Goal: Task Accomplishment & Management: Use online tool/utility

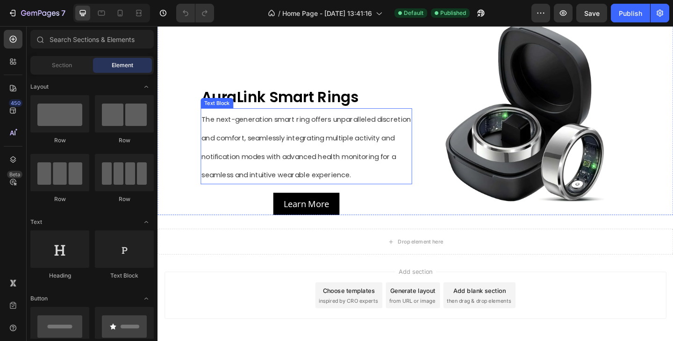
scroll to position [633, 0]
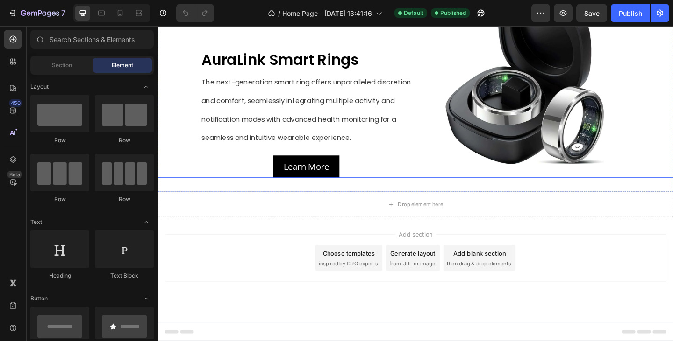
click at [567, 183] on div "Image" at bounding box center [556, 86] width 230 height 210
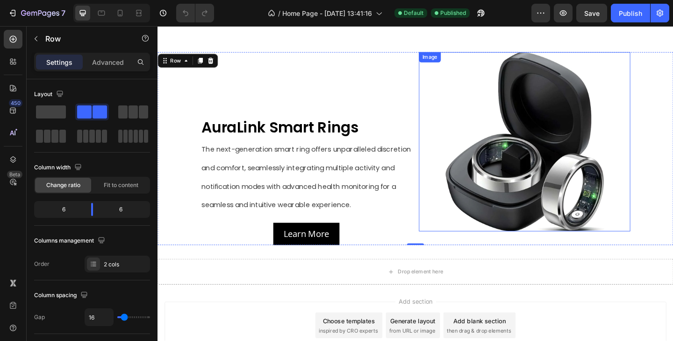
scroll to position [540, 0]
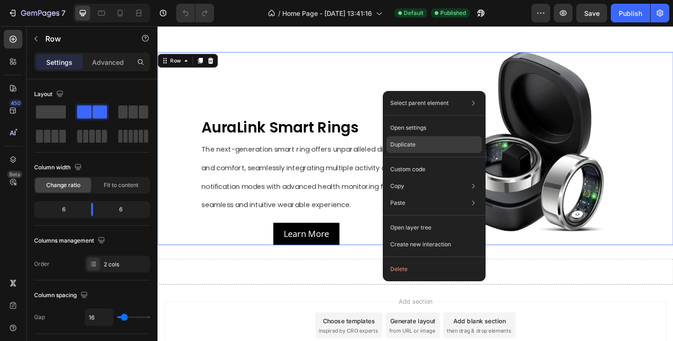
click at [412, 145] on p "Duplicate" at bounding box center [402, 145] width 25 height 8
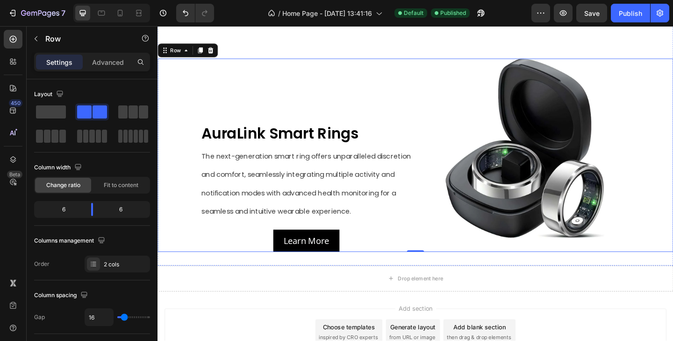
scroll to position [812, 0]
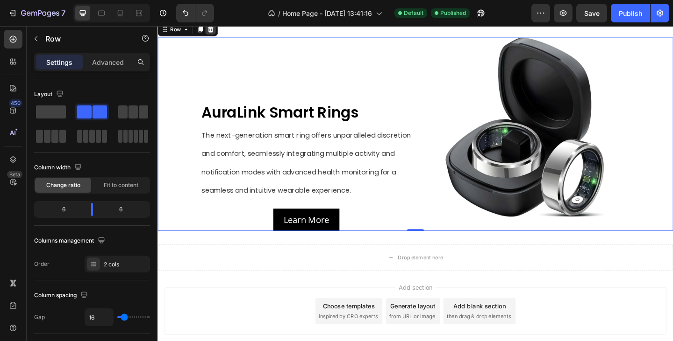
click at [213, 34] on icon at bounding box center [214, 29] width 7 height 7
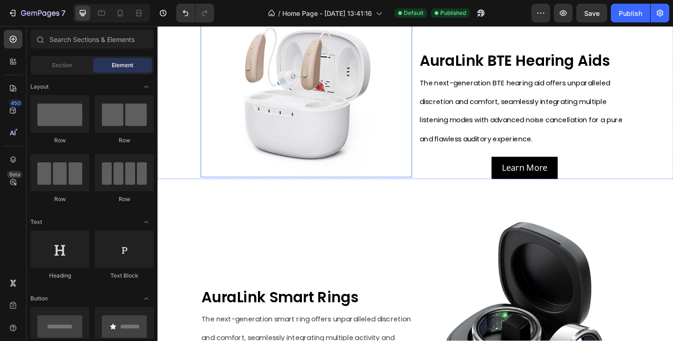
scroll to position [353, 0]
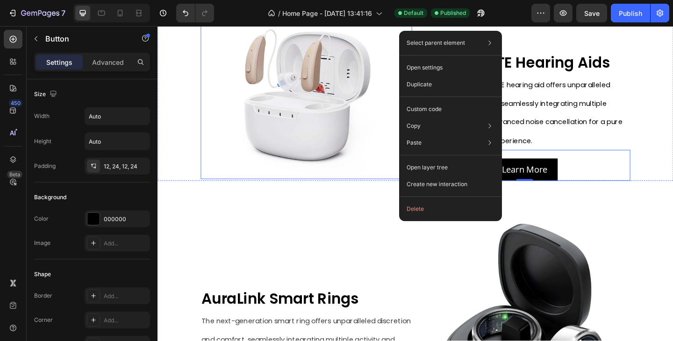
click at [378, 170] on img at bounding box center [319, 92] width 230 height 199
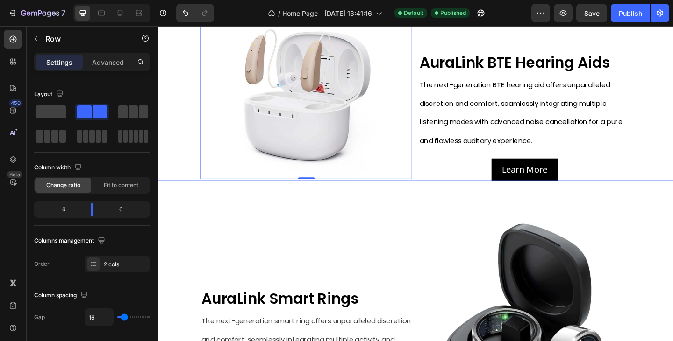
click at [168, 145] on div "Image 0 AuraLink BTE Hearing Aids Text Block The next-generation BTE hearing ai…" at bounding box center [437, 78] width 561 height 234
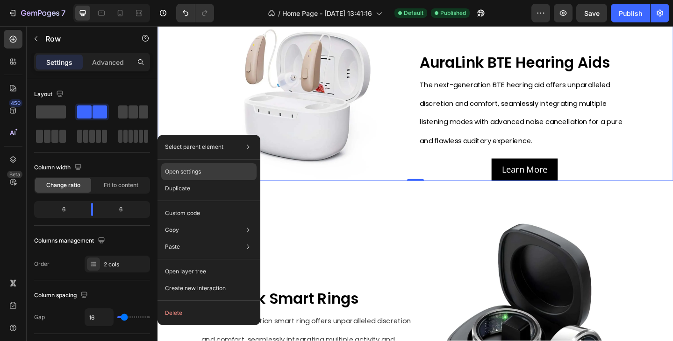
click at [202, 171] on div "Open settings" at bounding box center [208, 172] width 95 height 17
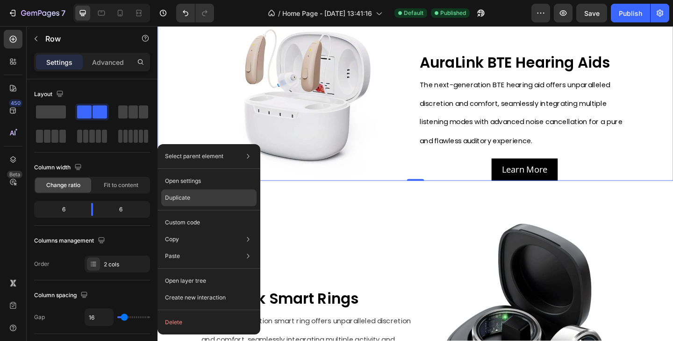
click at [192, 201] on div "Duplicate" at bounding box center [208, 198] width 95 height 17
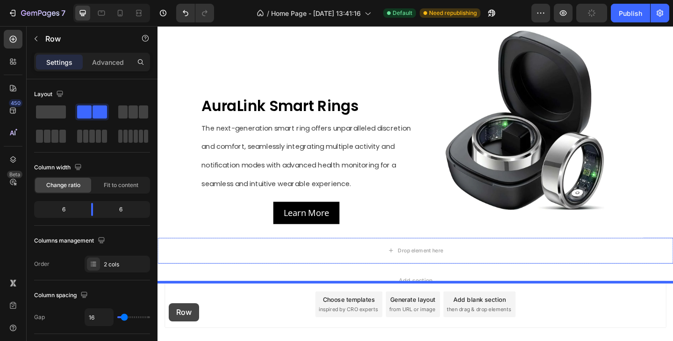
scroll to position [867, 0]
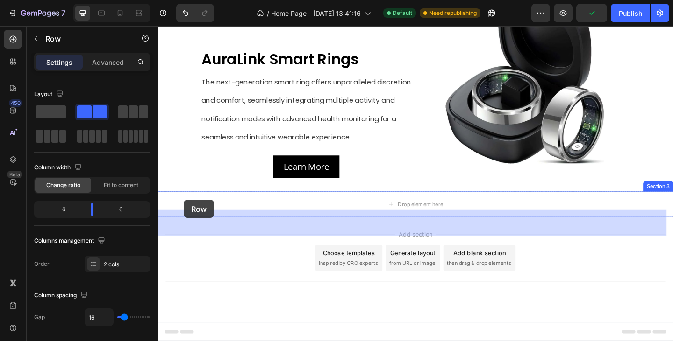
drag, startPoint x: 179, startPoint y: 133, endPoint x: 188, endPoint y: 210, distance: 77.1
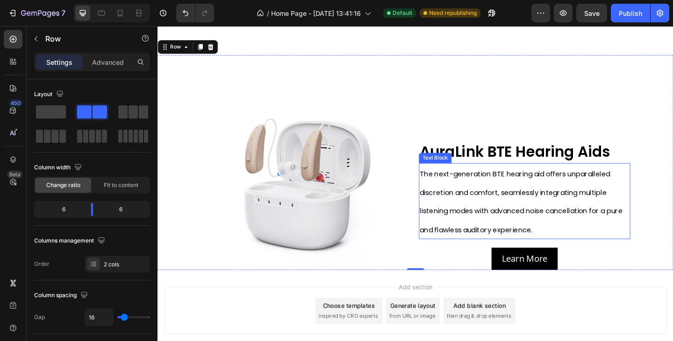
scroll to position [792, 0]
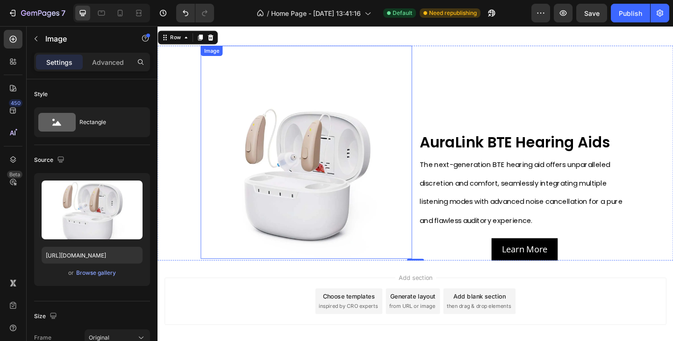
click at [277, 145] on img at bounding box center [319, 179] width 230 height 199
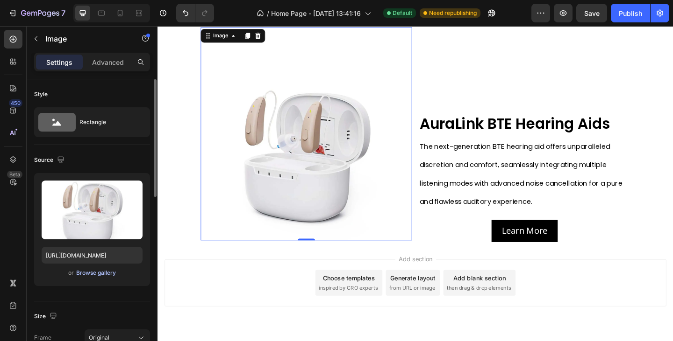
click at [99, 276] on div "Browse gallery" at bounding box center [96, 273] width 40 height 8
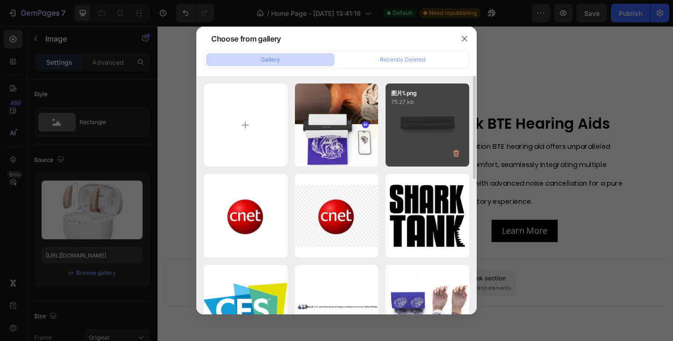
click at [404, 149] on div "图片1.png 75.27 kb" at bounding box center [427, 126] width 84 height 84
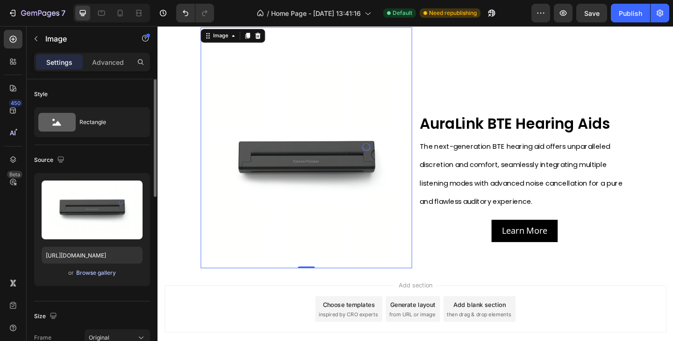
click at [88, 275] on div "Browse gallery" at bounding box center [96, 273] width 40 height 8
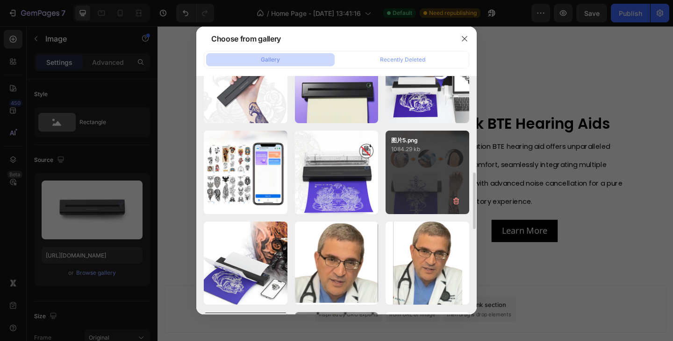
scroll to position [454, 0]
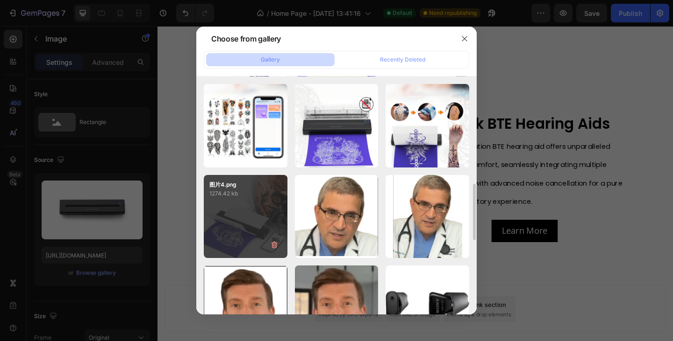
click at [266, 202] on div "图片4.png 1274.42 kb" at bounding box center [246, 217] width 84 height 84
type input "[URL][DOMAIN_NAME]"
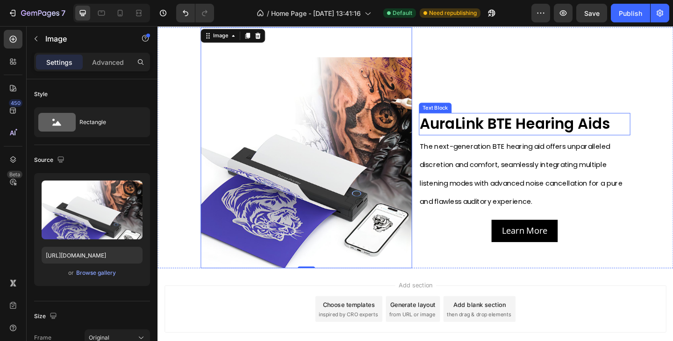
click at [578, 144] on strong "AuraLink BTE Hearing Aids" at bounding box center [545, 132] width 207 height 22
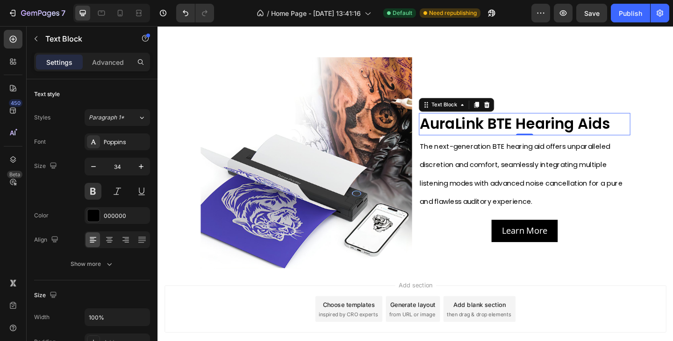
click at [518, 144] on strong "AuraLink BTE Hearing Aids" at bounding box center [545, 132] width 207 height 22
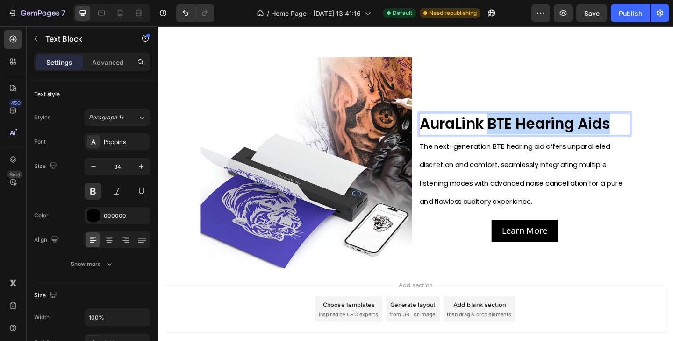
drag, startPoint x: 515, startPoint y: 153, endPoint x: 644, endPoint y: 157, distance: 129.5
click at [644, 144] on strong "AuraLink BTE Hearing Aids" at bounding box center [545, 132] width 207 height 22
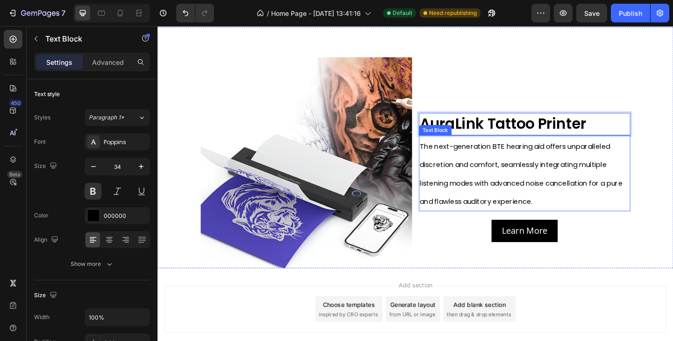
click at [573, 182] on p "The next-generation BTE hearing aid offers unparalleled discretion and comfort,…" at bounding box center [556, 186] width 228 height 81
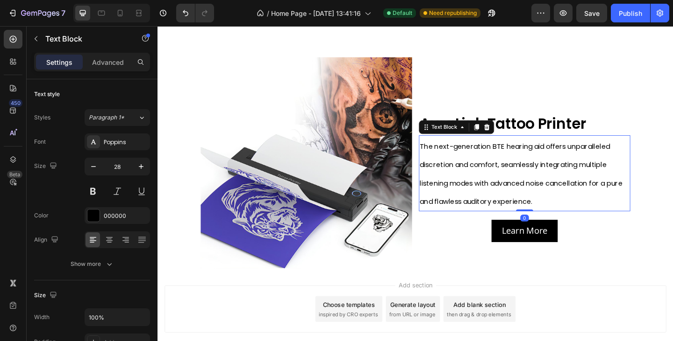
click at [540, 200] on span "The next-generation BTE hearing aid offers unparalleled discretion and comfort,…" at bounding box center [552, 187] width 221 height 71
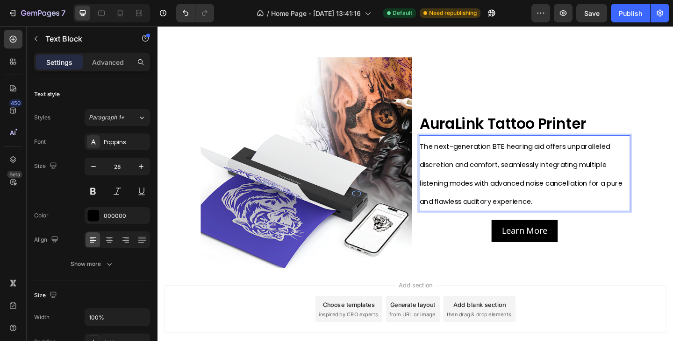
click at [455, 182] on p "The next-generation BTE hearing aid offers unparalleled discretion and comfort,…" at bounding box center [556, 186] width 228 height 81
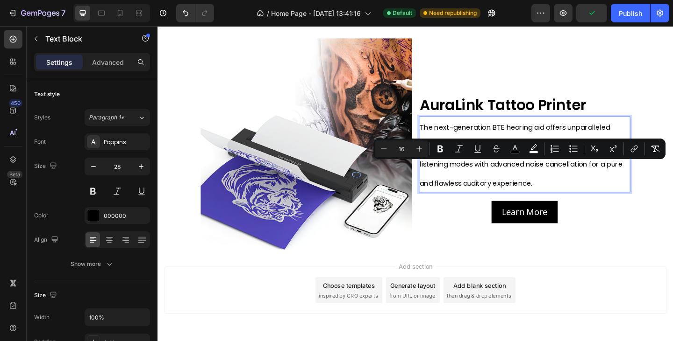
scroll to position [770, 0]
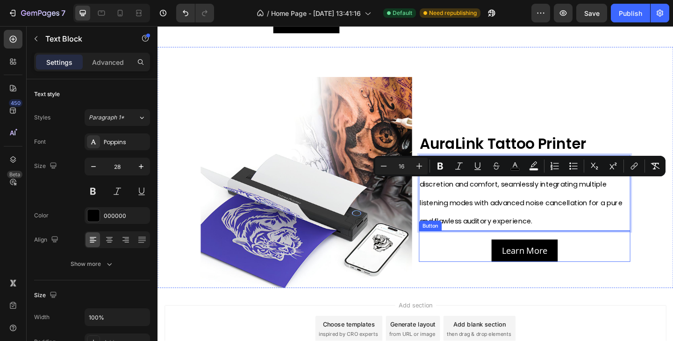
click at [592, 283] on div "Learn More Button" at bounding box center [556, 266] width 230 height 34
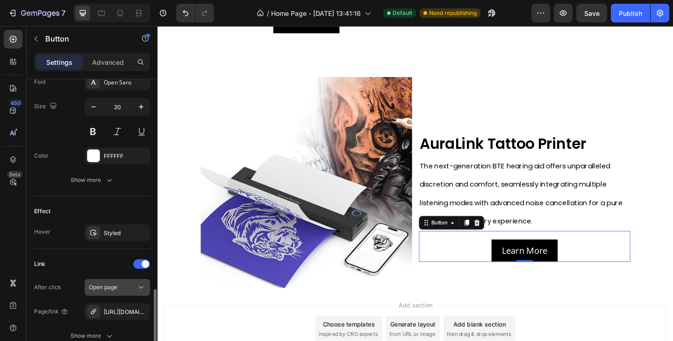
scroll to position [454, 0]
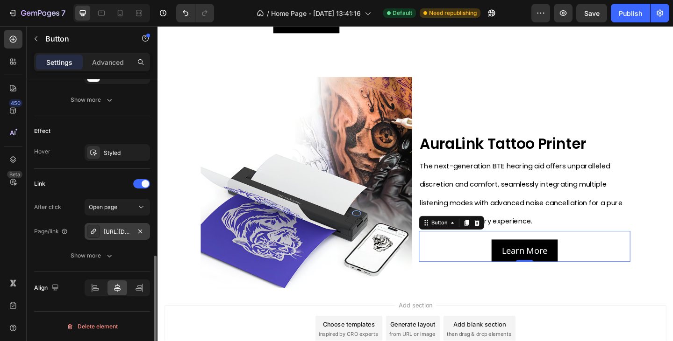
click at [113, 234] on div "[URL][DOMAIN_NAME]" at bounding box center [117, 232] width 27 height 8
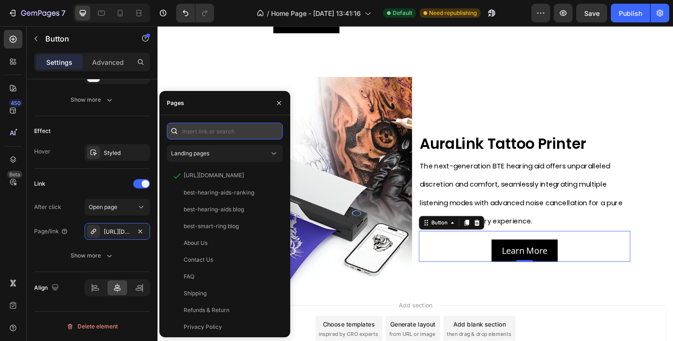
click at [207, 127] on input "text" at bounding box center [225, 131] width 116 height 17
paste input "[URL][DOMAIN_NAME]"
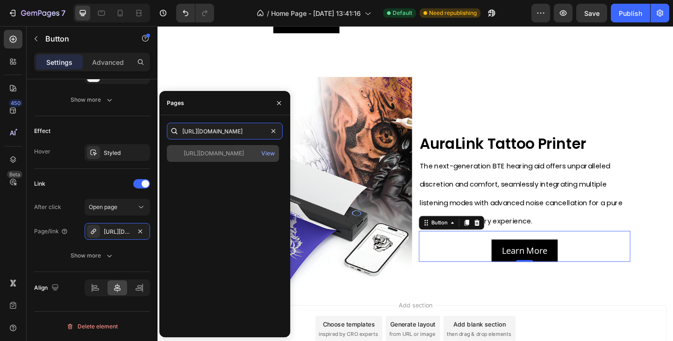
type input "[URL][DOMAIN_NAME]"
click at [227, 159] on div "[URL][DOMAIN_NAME] View" at bounding box center [223, 153] width 112 height 17
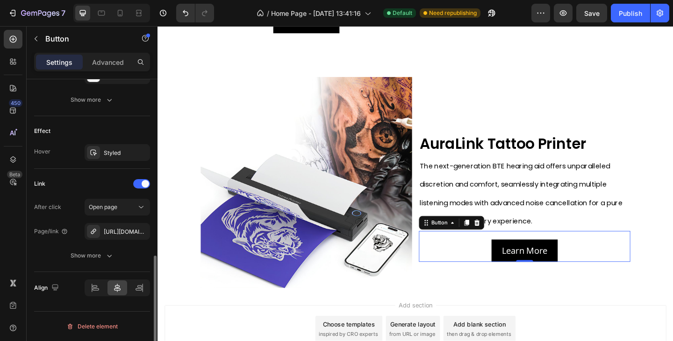
click at [95, 185] on div "Link" at bounding box center [92, 184] width 116 height 15
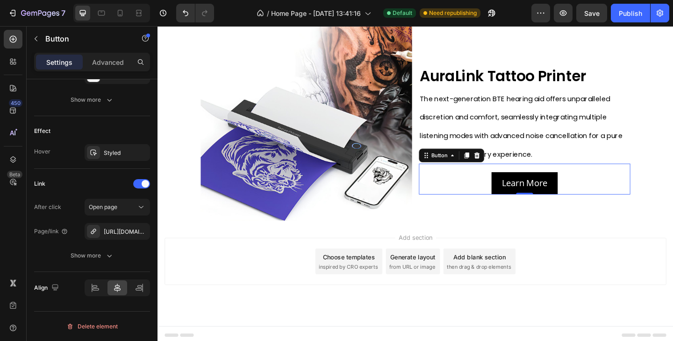
scroll to position [864, 0]
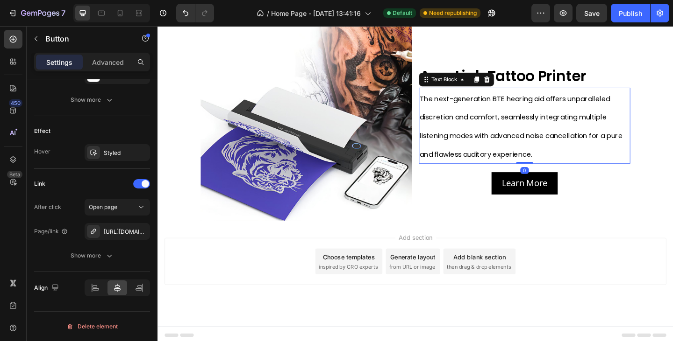
click at [533, 122] on span "The next-generation BTE hearing aid offers unparalleled discretion and comfort,…" at bounding box center [552, 135] width 221 height 71
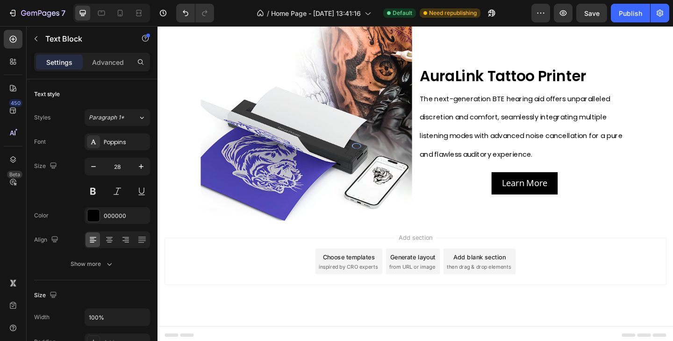
click at [503, 135] on p "The next-generation BTE hearing aid offers unparalleled discretion and comfort,…" at bounding box center [556, 134] width 228 height 81
click at [457, 105] on span "The next-generation BTE hearing aid offers unparalleled discretion and comfort,…" at bounding box center [552, 135] width 221 height 71
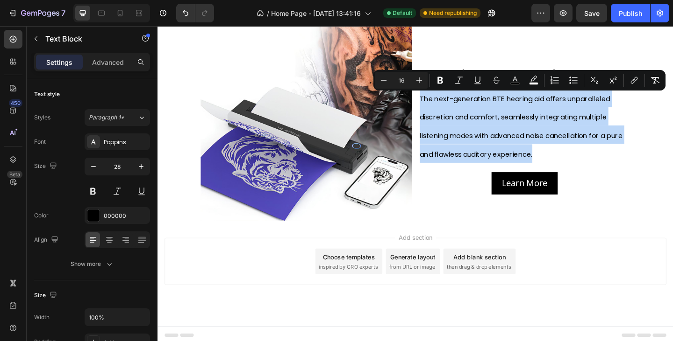
drag, startPoint x: 443, startPoint y: 104, endPoint x: 585, endPoint y: 165, distance: 154.5
click at [585, 165] on p "The next-generation BTE hearing aid offers unparalleled discretion and comfort,…" at bounding box center [556, 134] width 228 height 81
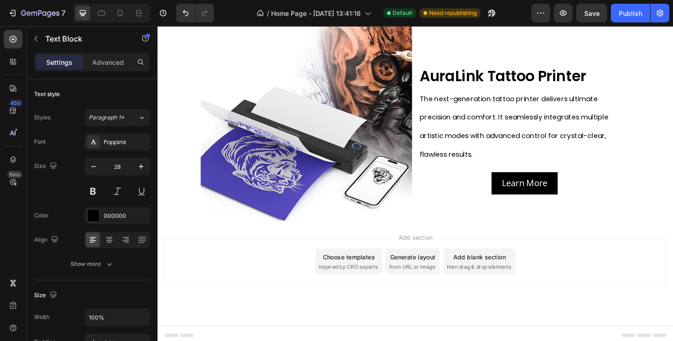
click at [592, 332] on div "Add section Choose templates inspired by CRO experts Generate layout from URL o…" at bounding box center [437, 295] width 561 height 115
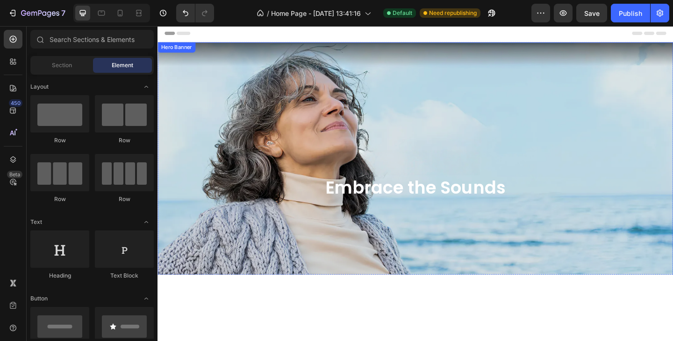
scroll to position [0, 0]
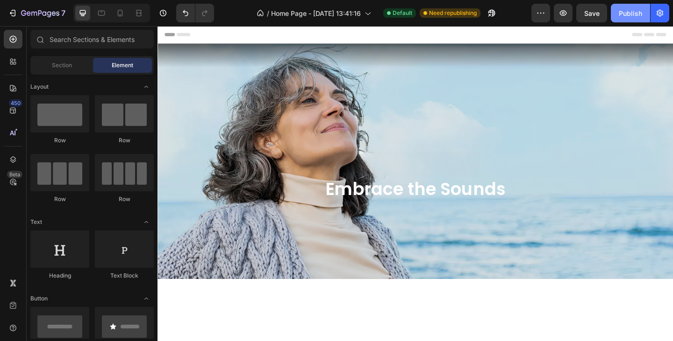
click at [628, 11] on div "Publish" at bounding box center [630, 13] width 23 height 10
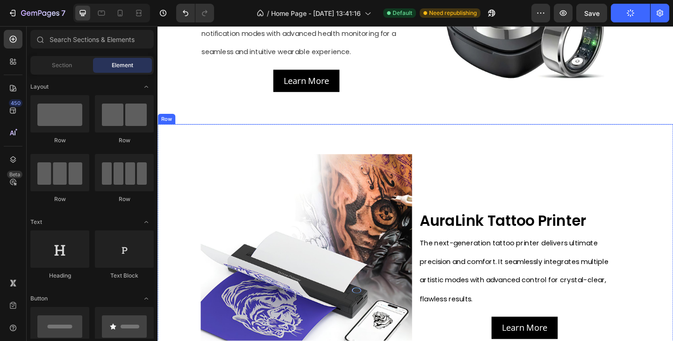
scroll to position [747, 0]
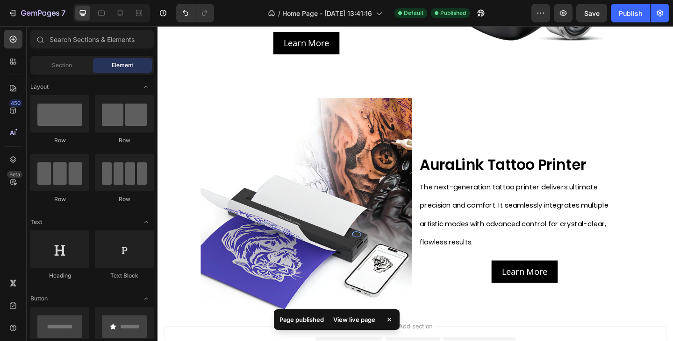
click at [364, 322] on div "View live page" at bounding box center [353, 319] width 53 height 13
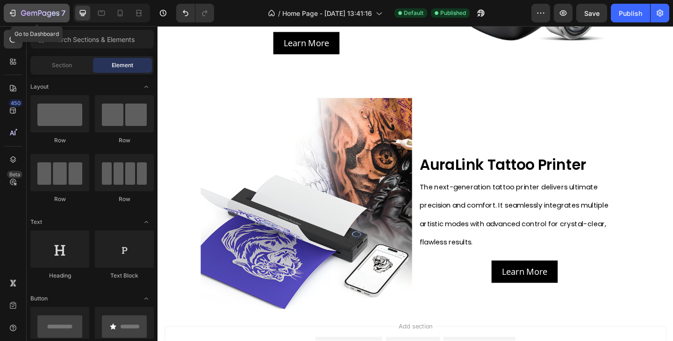
click at [43, 15] on icon "button" at bounding box center [44, 13] width 4 height 4
